Goal: Information Seeking & Learning: Check status

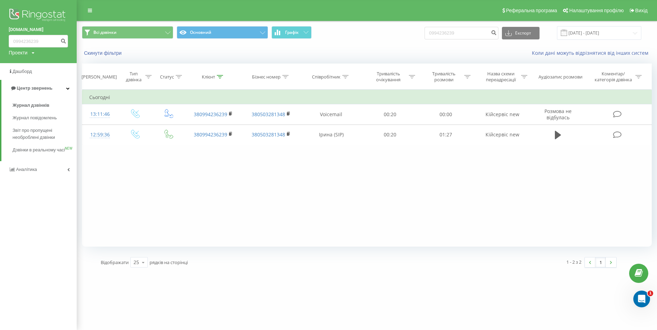
click at [30, 84] on link "Центр звернень" at bounding box center [38, 88] width 75 height 17
click at [30, 84] on link "Центр звернень" at bounding box center [38, 88] width 77 height 17
click at [31, 102] on span "Журнал дзвінків" at bounding box center [31, 105] width 37 height 7
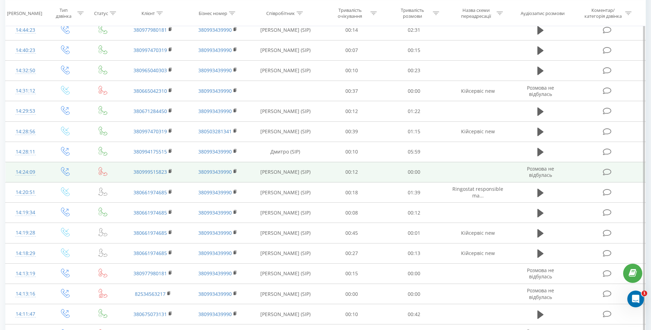
scroll to position [35, 0]
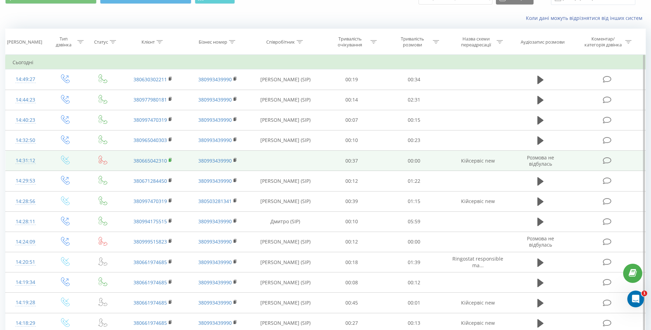
click at [171, 159] on rect at bounding box center [170, 160] width 2 height 3
click at [170, 160] on rect at bounding box center [170, 160] width 2 height 3
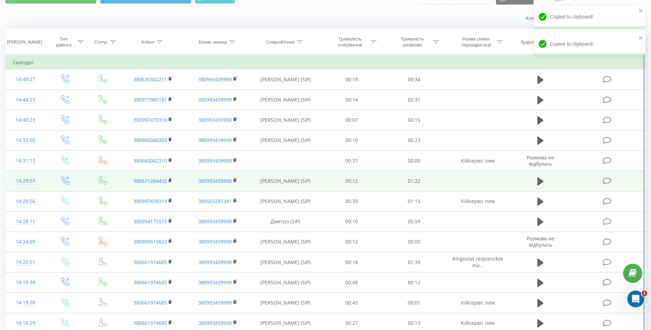
scroll to position [0, 0]
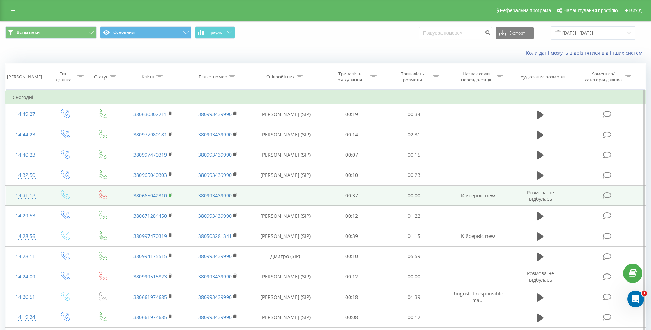
click at [169, 194] on rect at bounding box center [170, 195] width 2 height 3
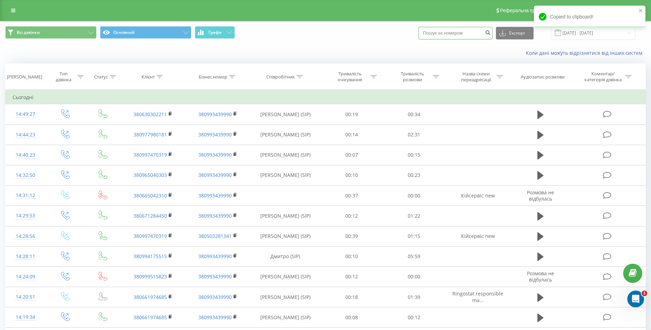
paste input "380665042310"
drag, startPoint x: 434, startPoint y: 32, endPoint x: 422, endPoint y: 35, distance: 12.6
click at [422, 35] on div "Всі дзвінки Основний Графік 380665042310 Експорт .csv .xls .xlsx 21.07.2025 - 2…" at bounding box center [325, 33] width 641 height 14
type input "0665042310"
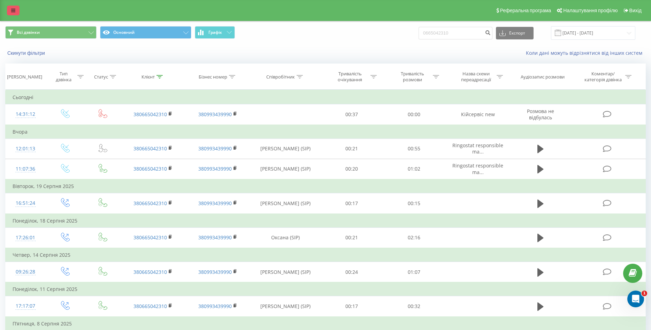
click at [15, 10] on icon at bounding box center [13, 10] width 4 height 5
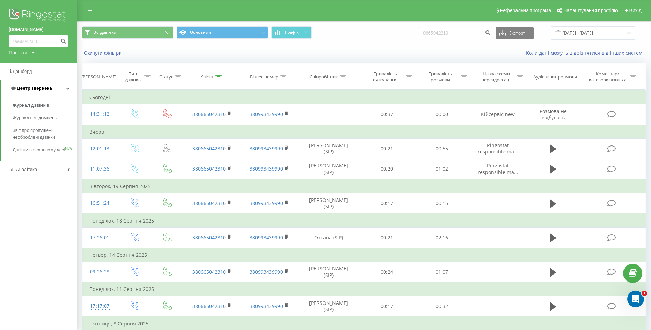
click at [27, 87] on span "Центр звернень" at bounding box center [35, 87] width 36 height 5
click at [37, 86] on span "Центр звернень" at bounding box center [33, 87] width 36 height 5
click at [36, 104] on span "Журнал дзвінків" at bounding box center [31, 105] width 37 height 7
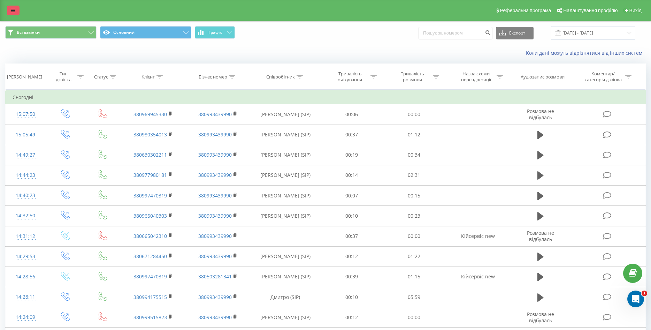
click at [10, 9] on link at bounding box center [13, 11] width 13 height 10
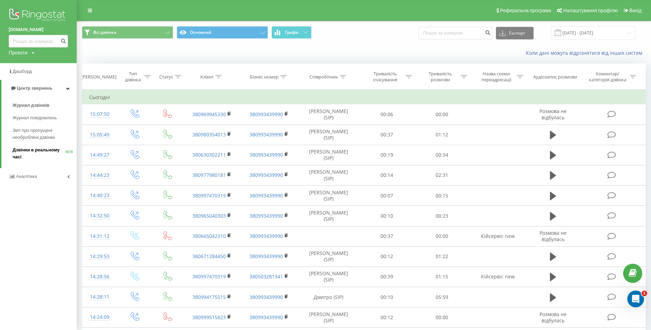
click at [39, 151] on span "Дзвінки в реальному часі" at bounding box center [39, 153] width 53 height 14
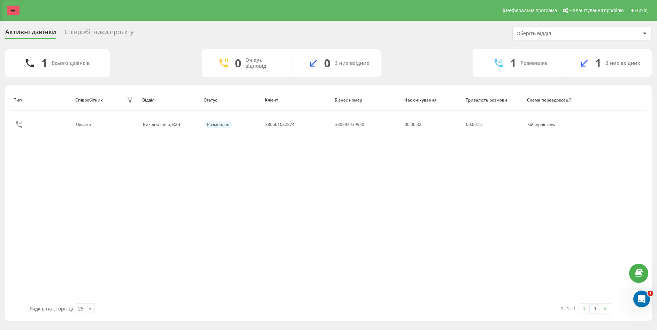
click at [13, 11] on icon at bounding box center [13, 10] width 4 height 5
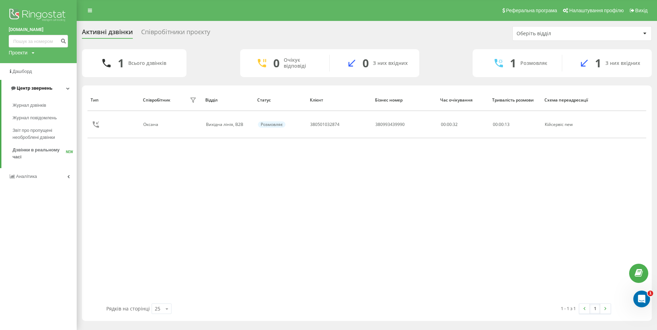
click at [28, 90] on span "Центр звернень" at bounding box center [35, 87] width 36 height 5
click at [28, 90] on span "Центр звернень" at bounding box center [33, 87] width 36 height 5
click at [29, 105] on span "Журнал дзвінків" at bounding box center [31, 105] width 37 height 7
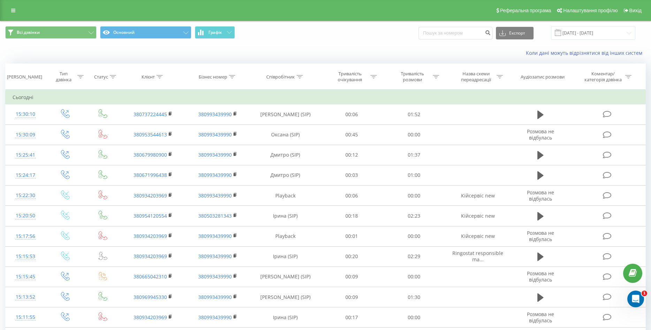
click at [20, 7] on div "Реферальна програма Налаштування профілю Вихід" at bounding box center [325, 10] width 651 height 21
click at [18, 10] on link at bounding box center [13, 11] width 13 height 10
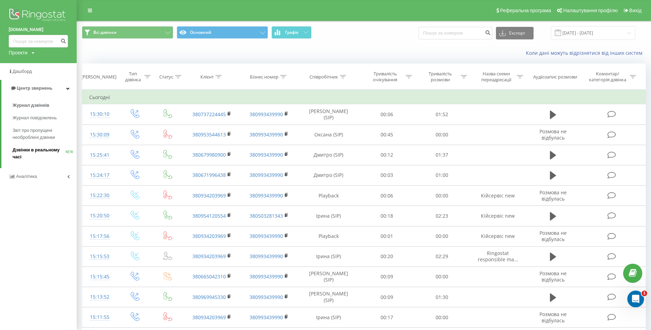
click at [39, 148] on span "Дзвінки в реальному часі" at bounding box center [39, 153] width 53 height 14
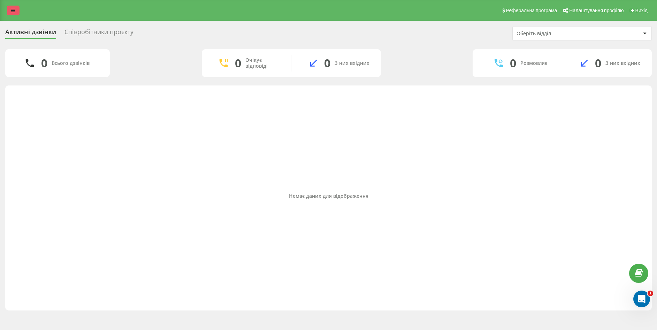
click at [11, 11] on icon at bounding box center [13, 10] width 4 height 5
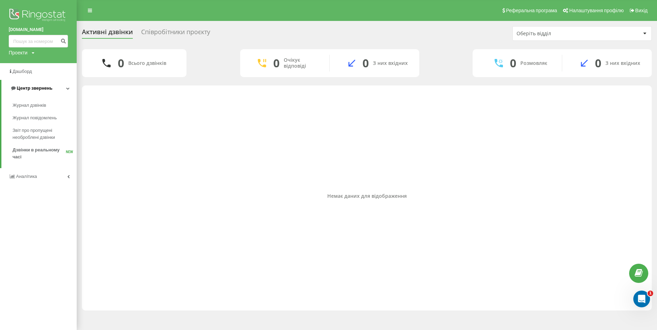
click at [34, 85] on link "Центр звернень" at bounding box center [38, 88] width 75 height 17
click at [33, 89] on span "Центр звернень" at bounding box center [33, 87] width 36 height 5
click at [29, 101] on link "Журнал дзвінків" at bounding box center [45, 105] width 64 height 13
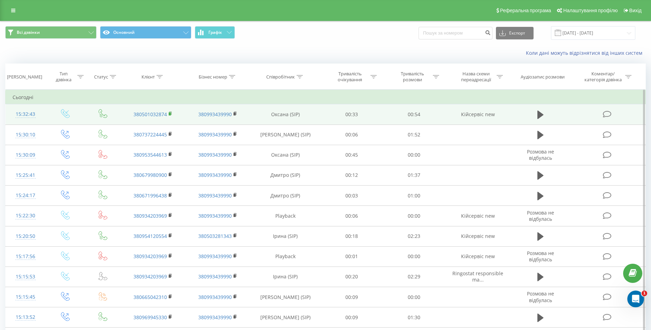
click at [169, 114] on rect at bounding box center [170, 113] width 2 height 3
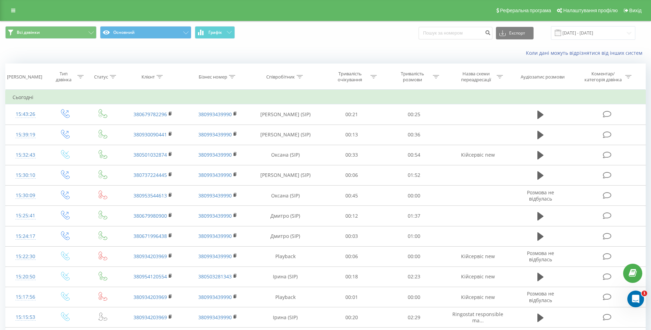
click at [15, 5] on div "Реферальна програма Налаштування профілю Вихід" at bounding box center [325, 10] width 651 height 21
click at [7, 5] on div "Реферальна програма Налаштування профілю Вихід" at bounding box center [325, 10] width 651 height 21
click at [15, 14] on link at bounding box center [13, 11] width 13 height 10
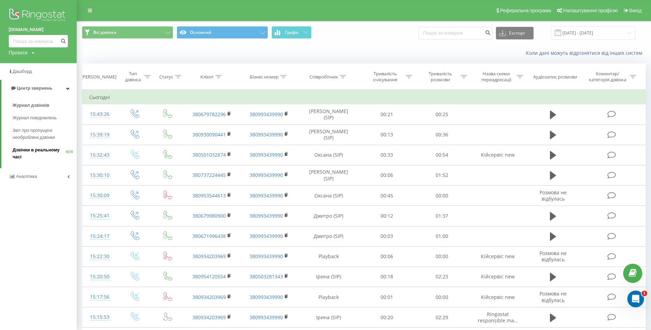
click at [36, 149] on span "Дзвінки в реальному часі" at bounding box center [39, 153] width 53 height 14
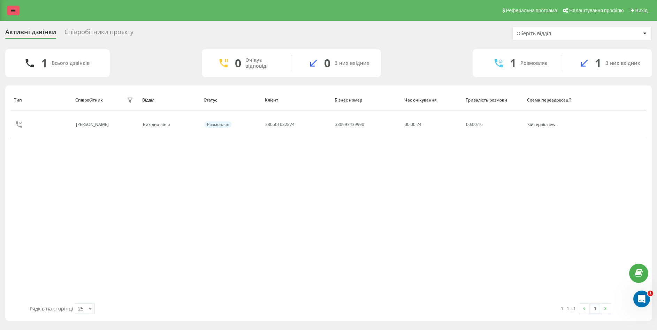
click at [10, 13] on link at bounding box center [13, 11] width 13 height 10
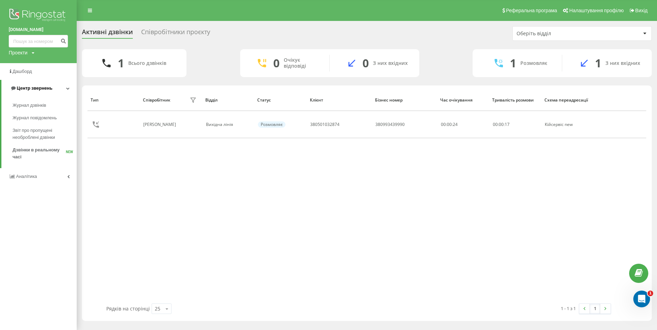
click at [28, 87] on span "Центр звернень" at bounding box center [35, 87] width 36 height 5
click at [33, 88] on span "Центр звернень" at bounding box center [33, 87] width 36 height 5
drag, startPoint x: 29, startPoint y: 104, endPoint x: 59, endPoint y: 92, distance: 32.2
click at [28, 104] on span "Журнал дзвінків" at bounding box center [29, 105] width 33 height 7
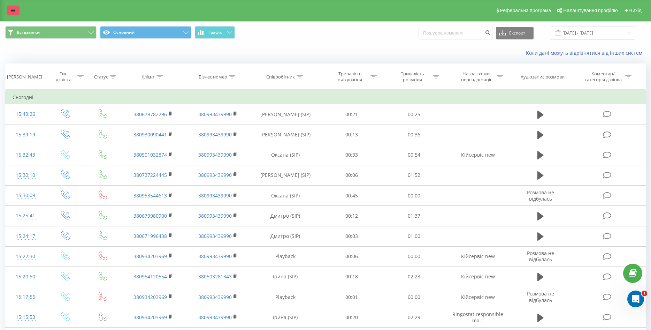
click at [13, 6] on link at bounding box center [13, 11] width 13 height 10
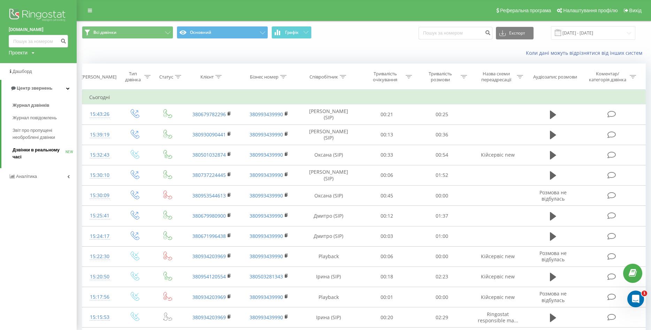
click at [27, 149] on span "Дзвінки в реальному часі" at bounding box center [39, 153] width 53 height 14
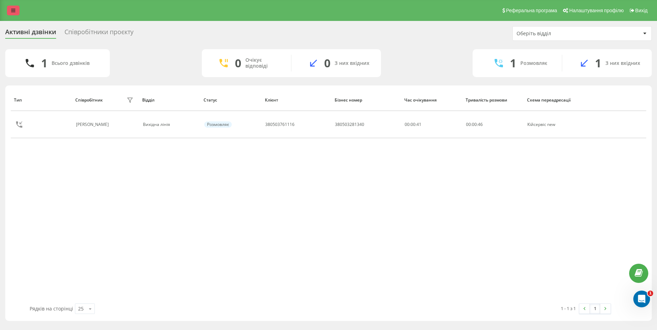
click at [14, 10] on icon at bounding box center [13, 10] width 4 height 5
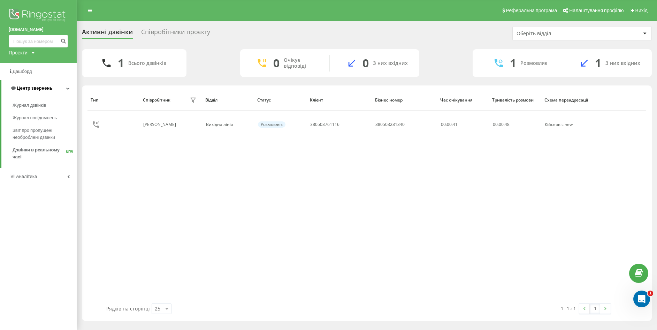
click at [25, 86] on span "Центр звернень" at bounding box center [35, 87] width 36 height 5
click at [25, 88] on span "Центр звернень" at bounding box center [33, 87] width 36 height 5
click at [27, 102] on link "Журнал дзвінків" at bounding box center [45, 105] width 64 height 13
